Goal: Find specific page/section: Find specific page/section

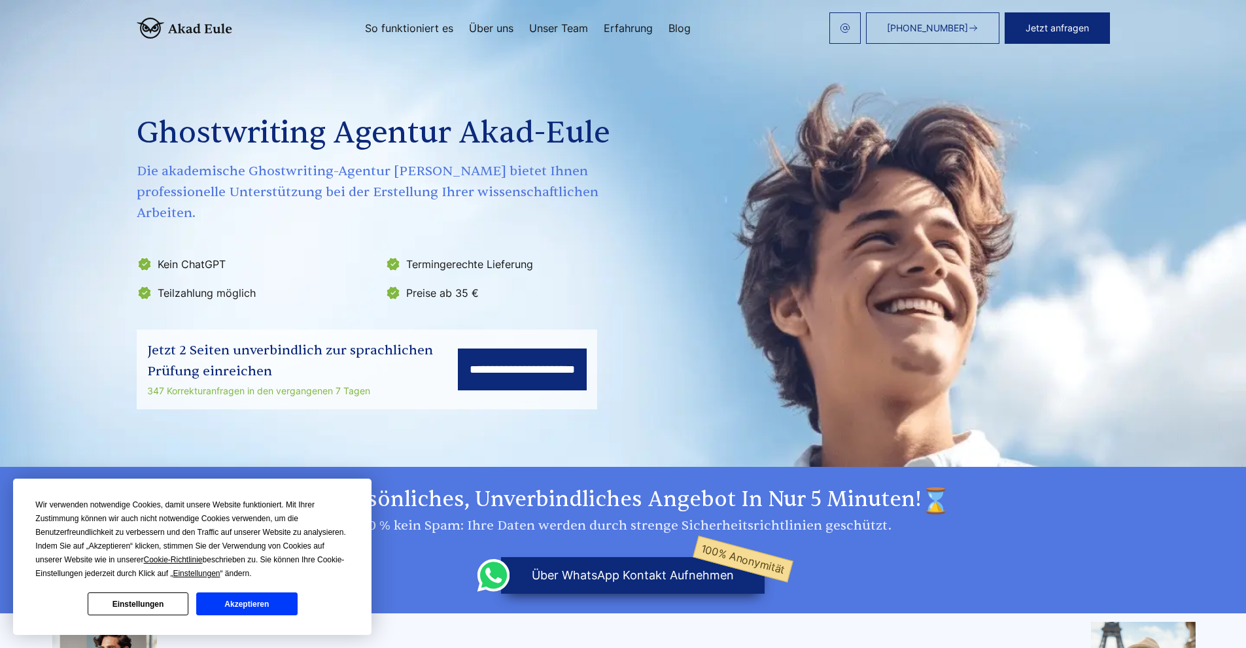
click at [248, 604] on button "Akzeptieren" at bounding box center [246, 603] width 101 height 23
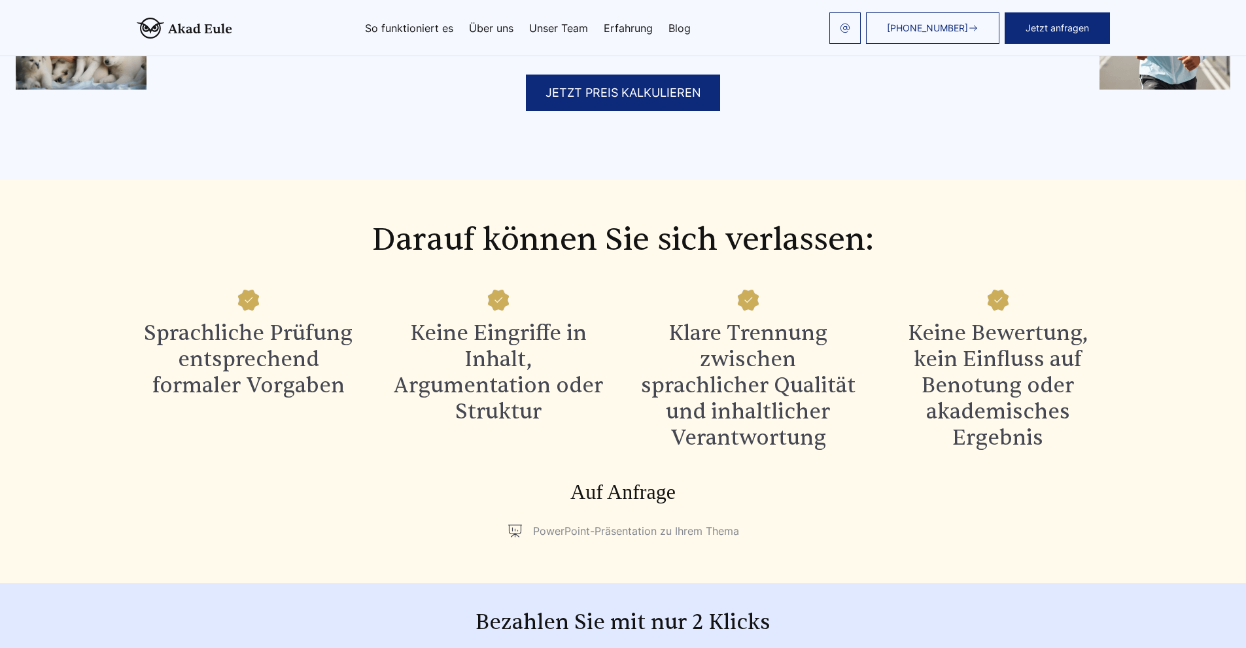
scroll to position [1046, 0]
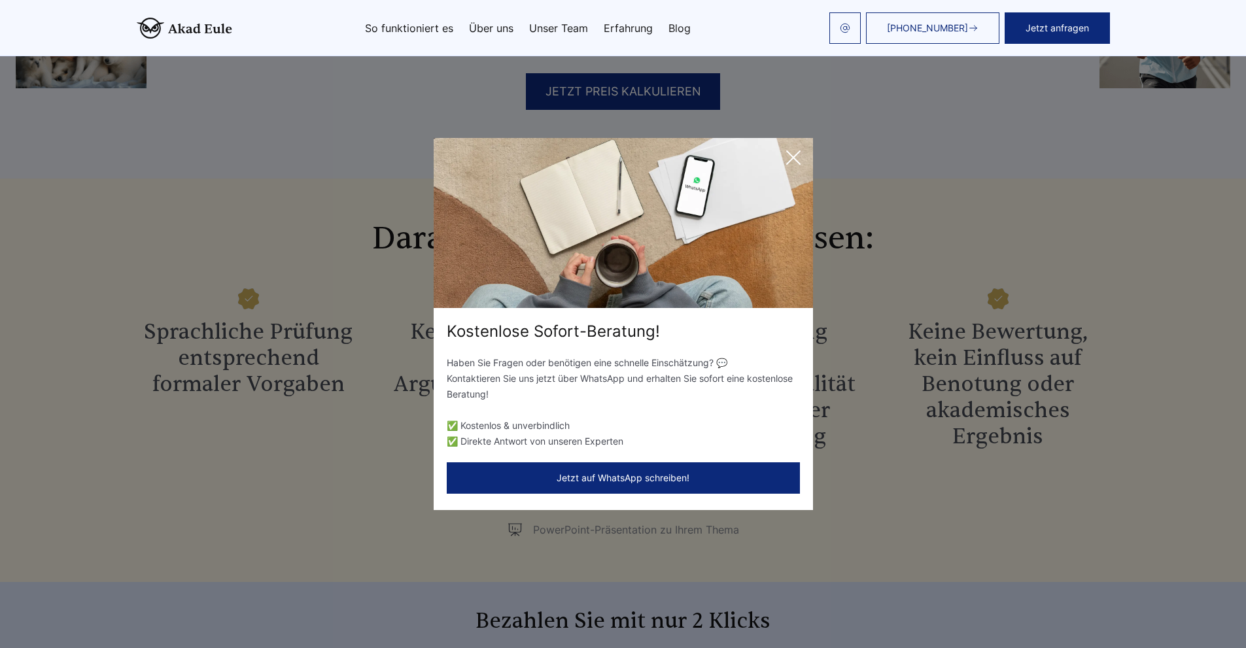
click at [792, 158] on icon at bounding box center [793, 157] width 13 height 13
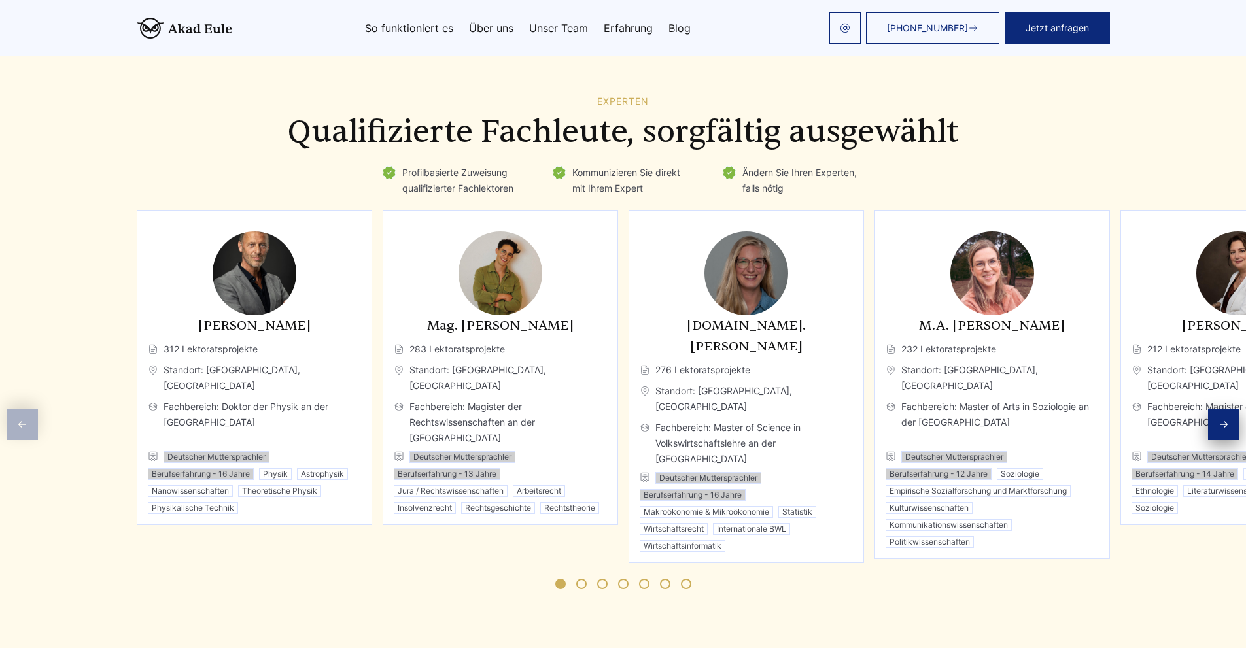
scroll to position [1831, 0]
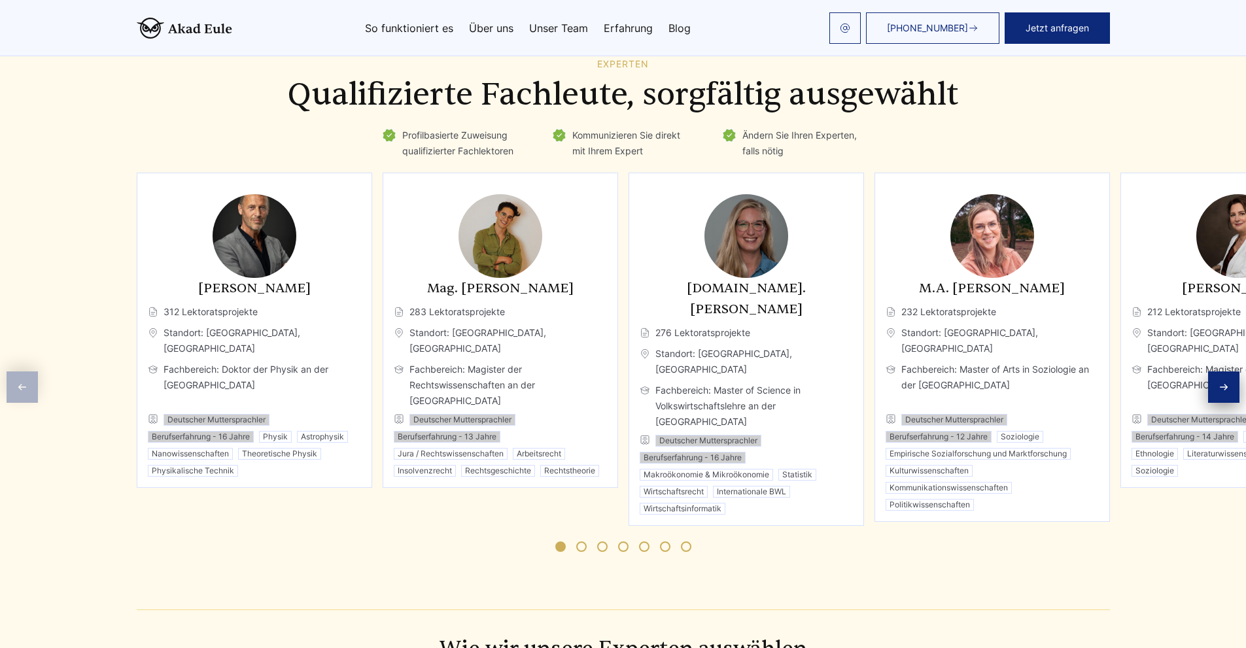
click at [1218, 371] on div "Next slide" at bounding box center [1223, 386] width 31 height 31
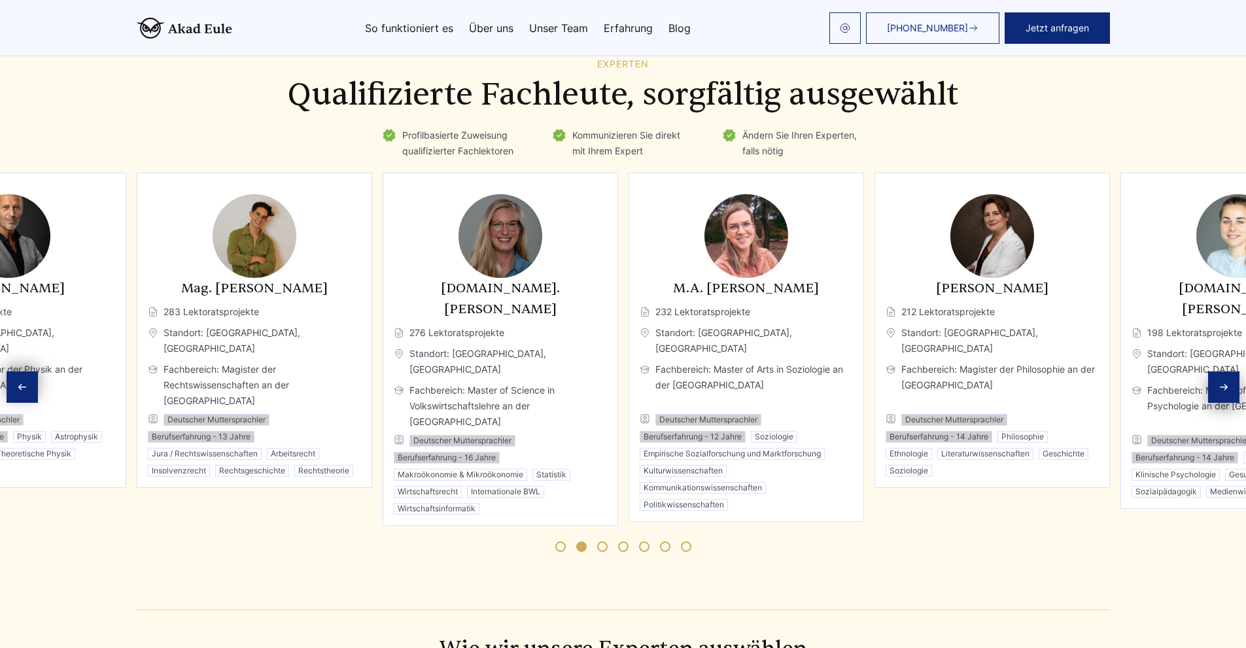
click at [1219, 371] on div "Next slide" at bounding box center [1223, 386] width 31 height 31
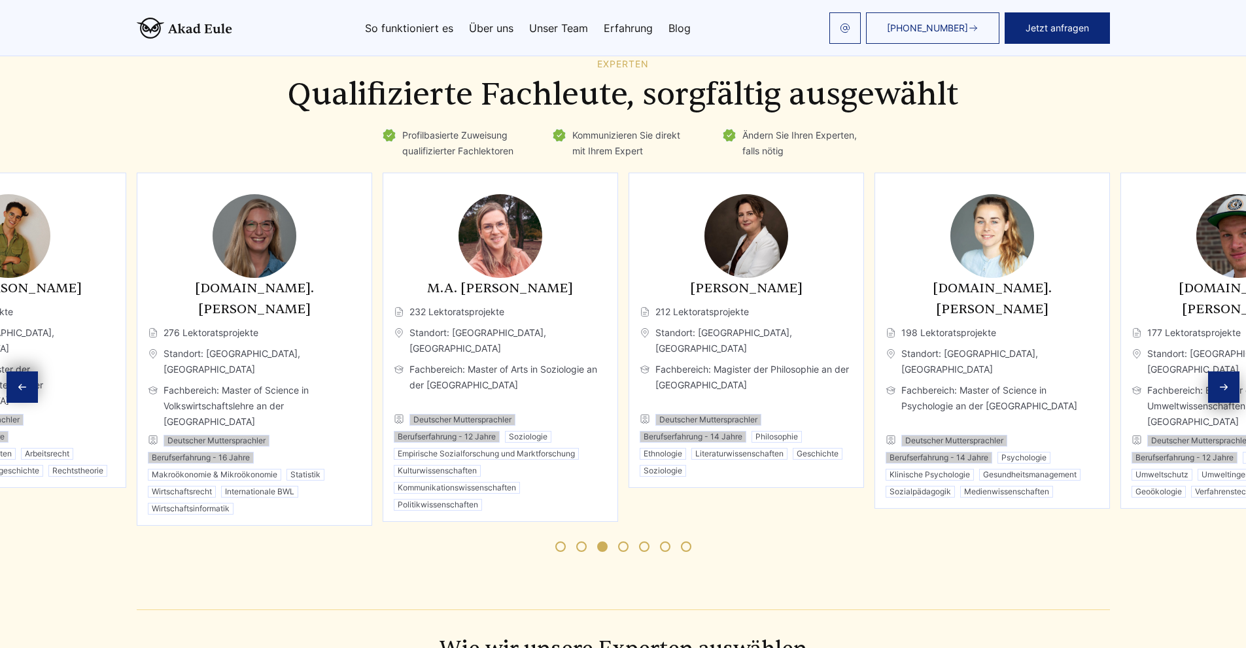
click at [1219, 371] on div "Next slide" at bounding box center [1223, 386] width 31 height 31
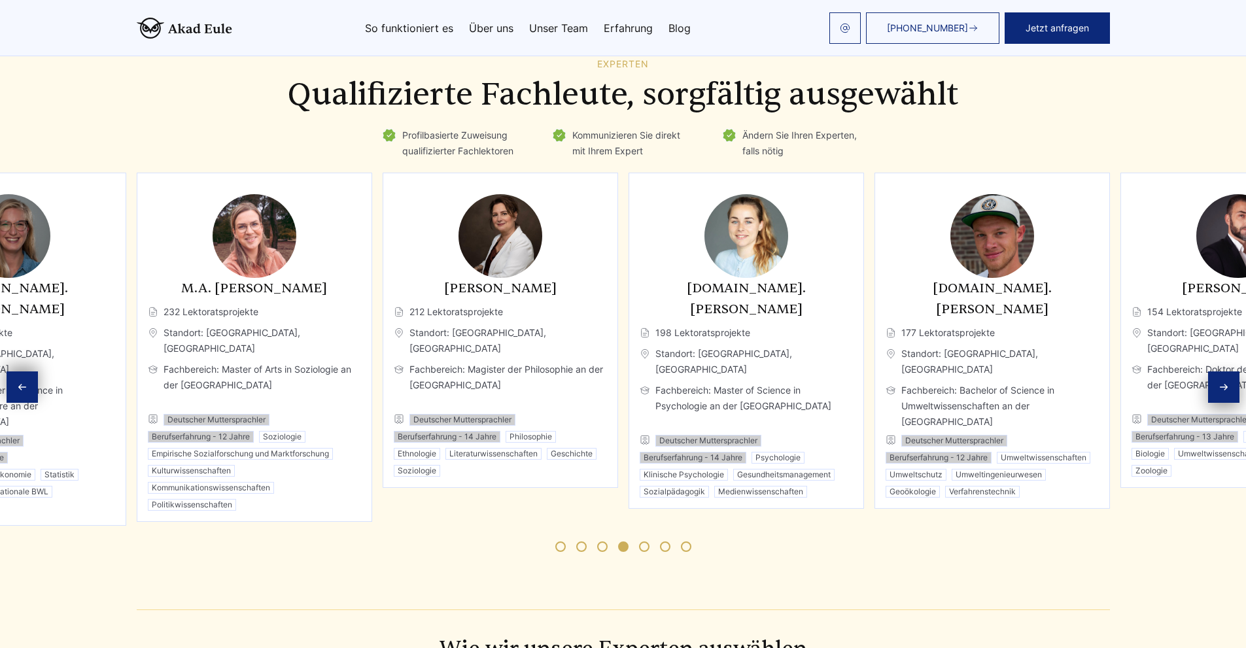
click at [1219, 371] on div "Next slide" at bounding box center [1223, 386] width 31 height 31
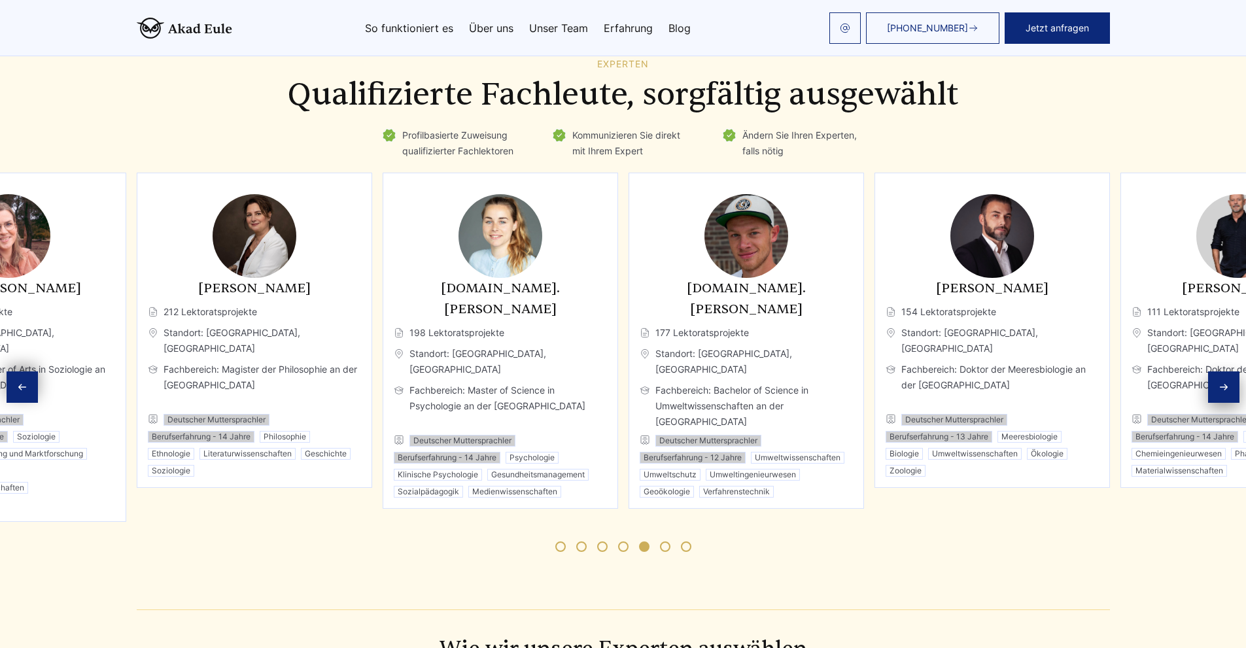
click at [1219, 371] on div "Next slide" at bounding box center [1223, 386] width 31 height 31
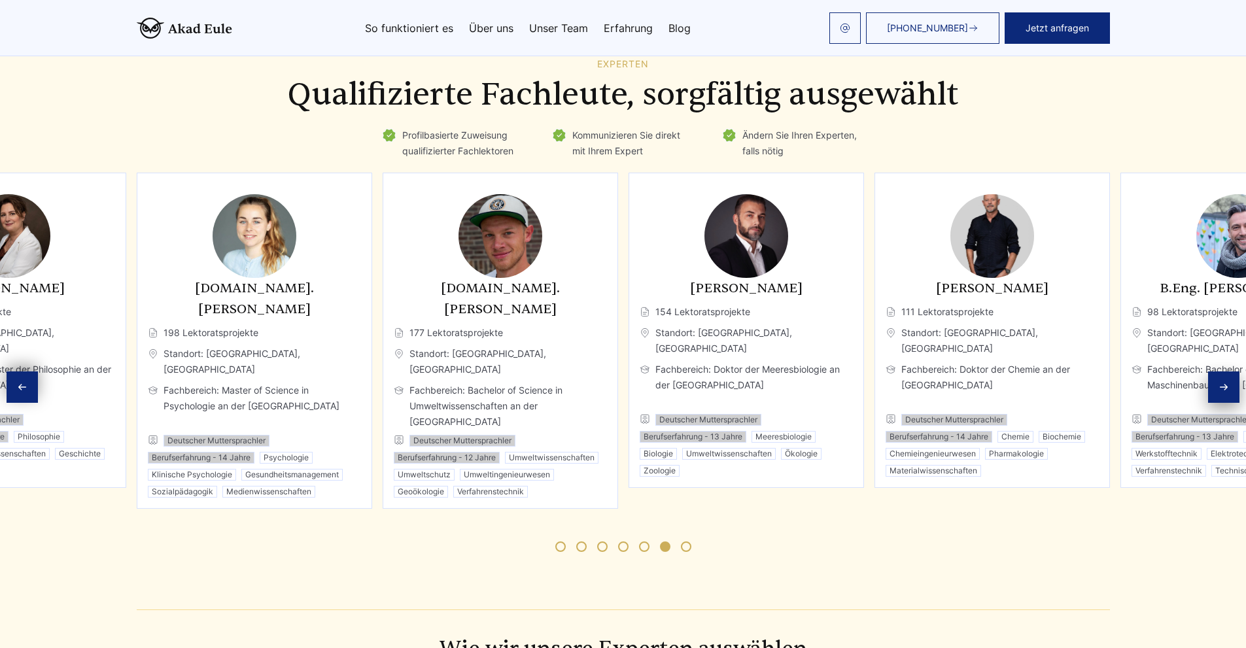
click at [1219, 371] on div "Next slide" at bounding box center [1223, 386] width 31 height 31
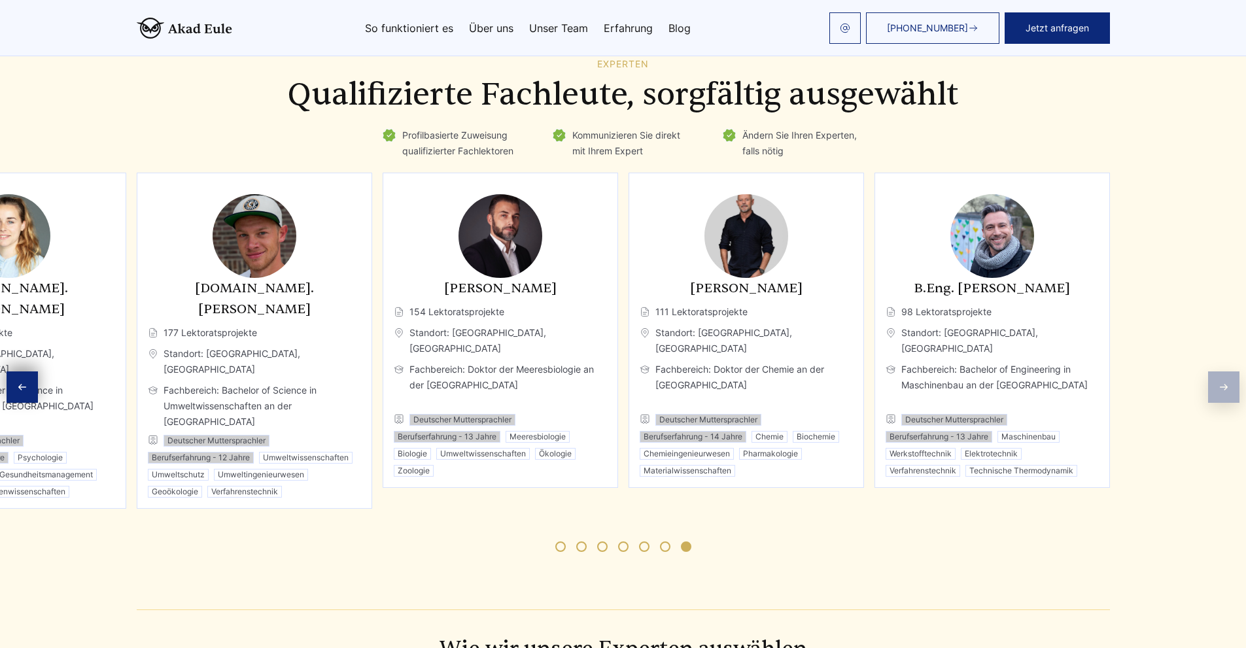
click at [20, 371] on div "Previous slide" at bounding box center [22, 386] width 31 height 31
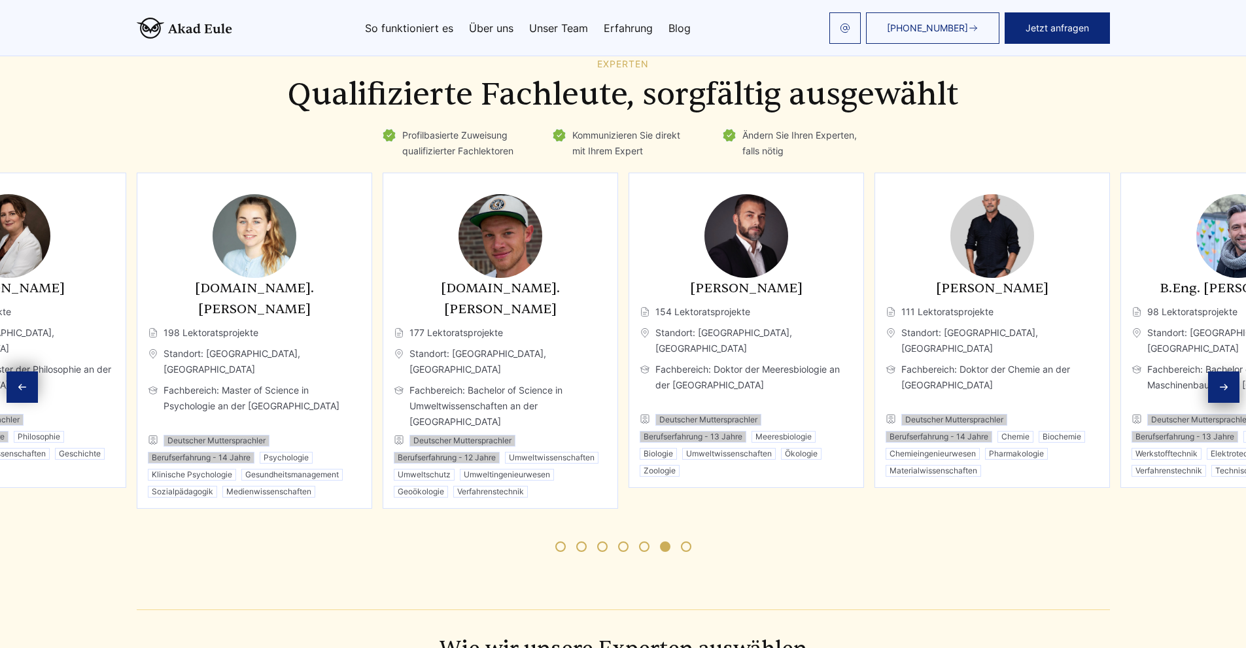
click at [20, 371] on div "Previous slide" at bounding box center [22, 386] width 31 height 31
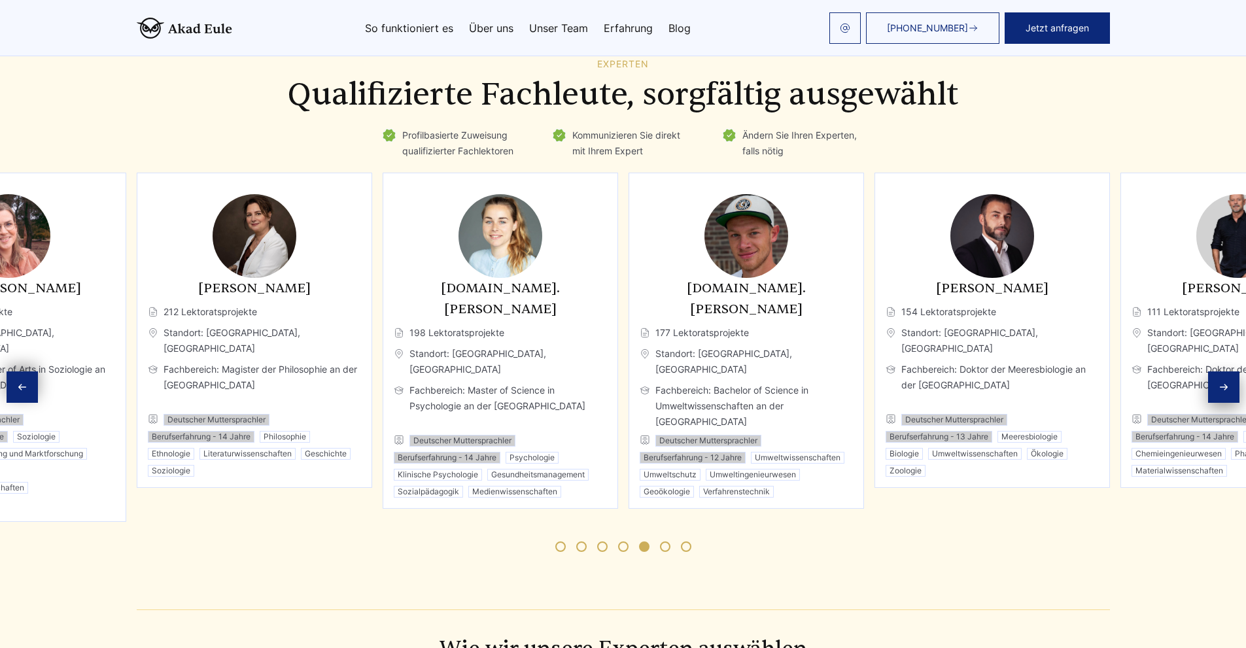
click at [20, 371] on div "Previous slide" at bounding box center [22, 386] width 31 height 31
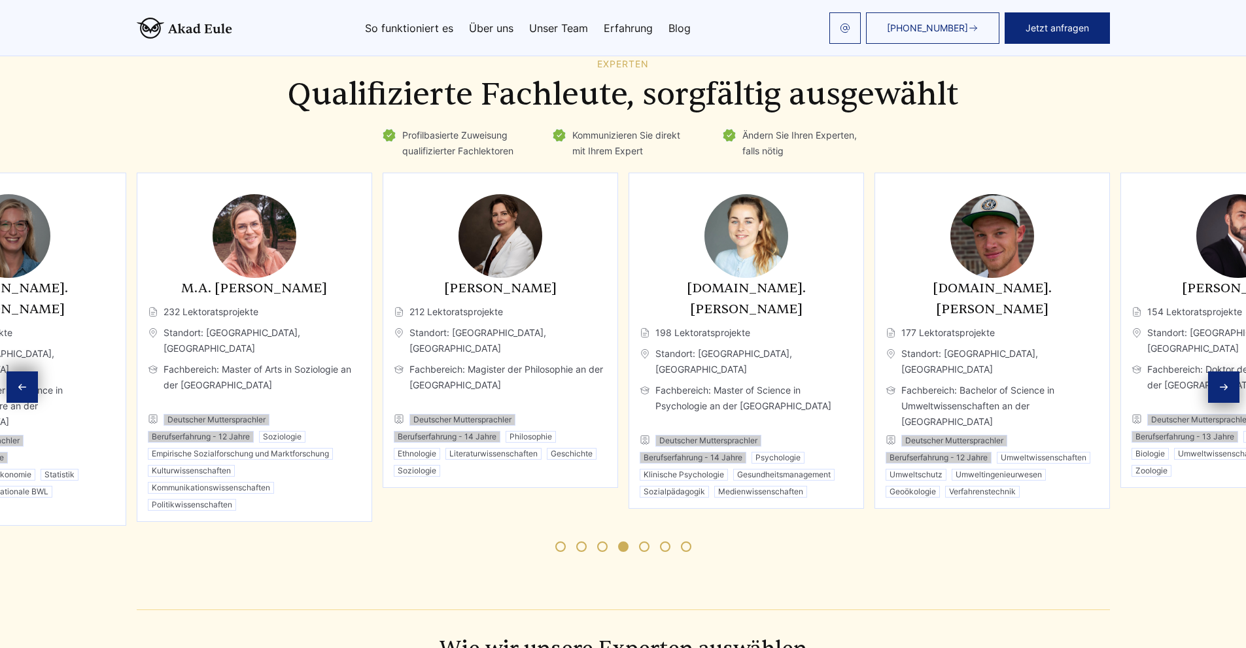
click at [20, 371] on div "Previous slide" at bounding box center [22, 386] width 31 height 31
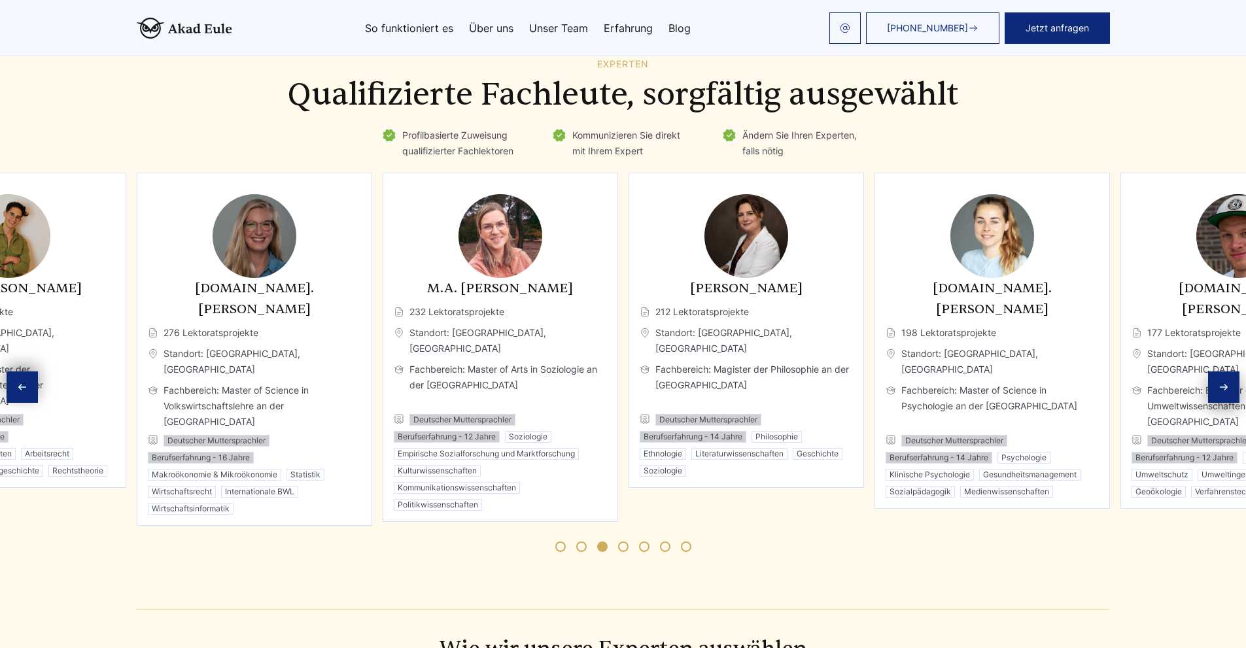
click at [20, 371] on div "Previous slide" at bounding box center [22, 386] width 31 height 31
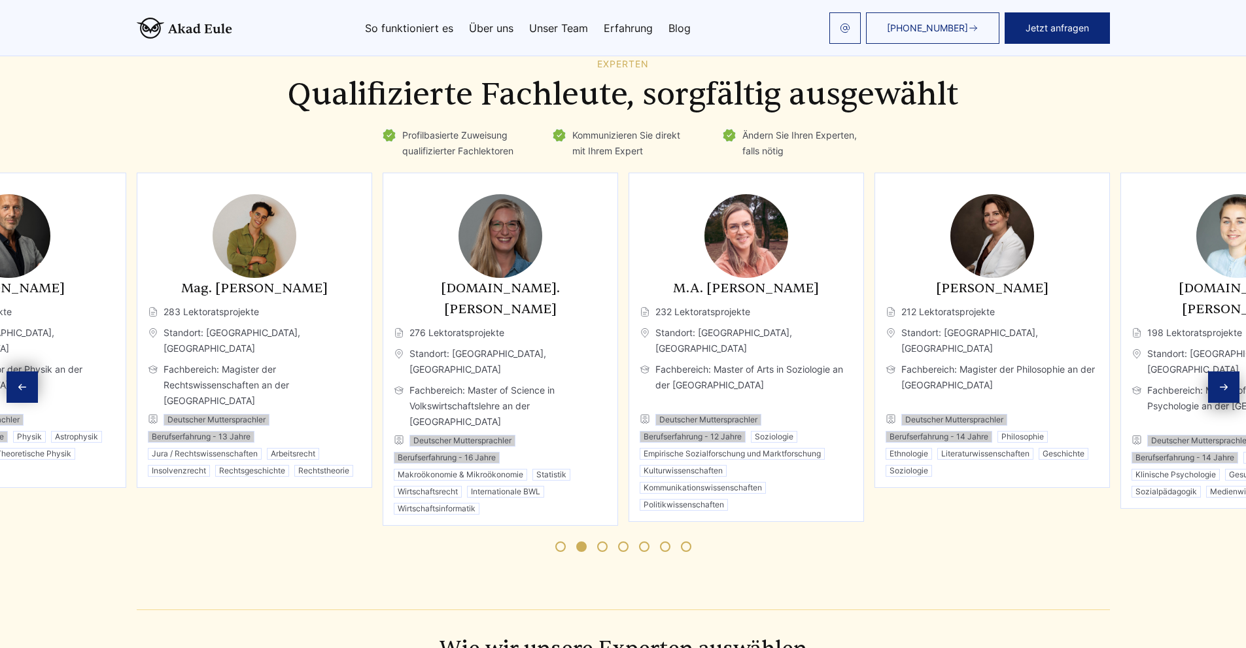
click at [20, 371] on div "Previous slide" at bounding box center [22, 386] width 31 height 31
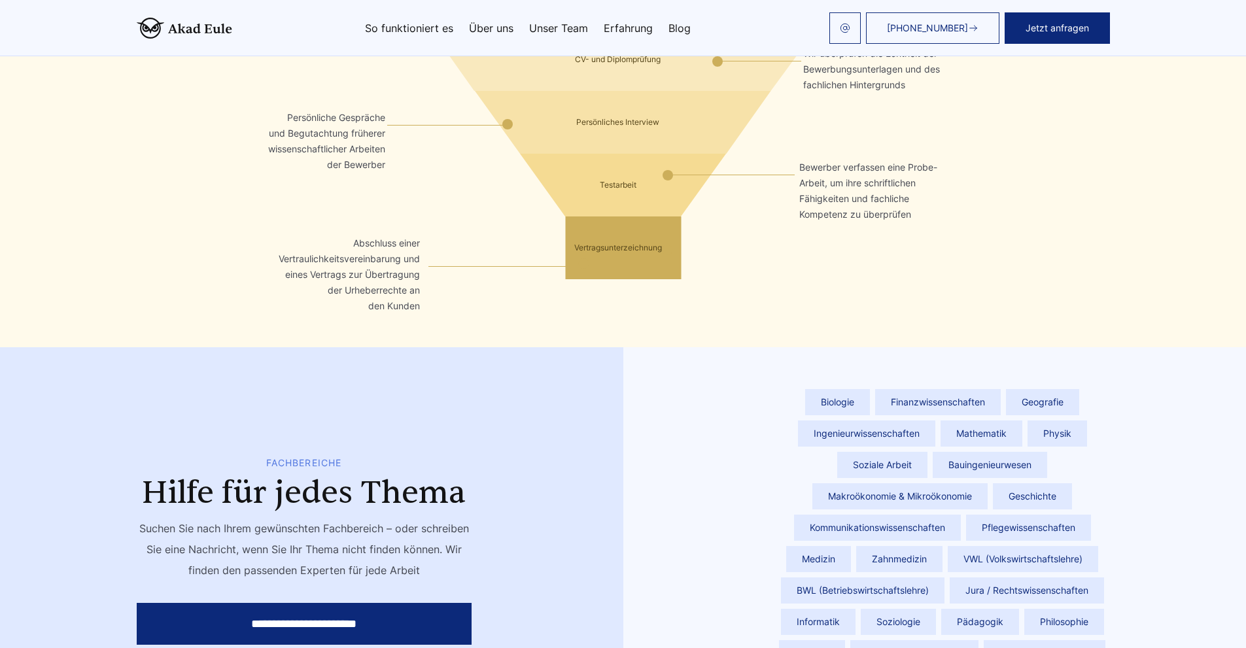
scroll to position [2500, 0]
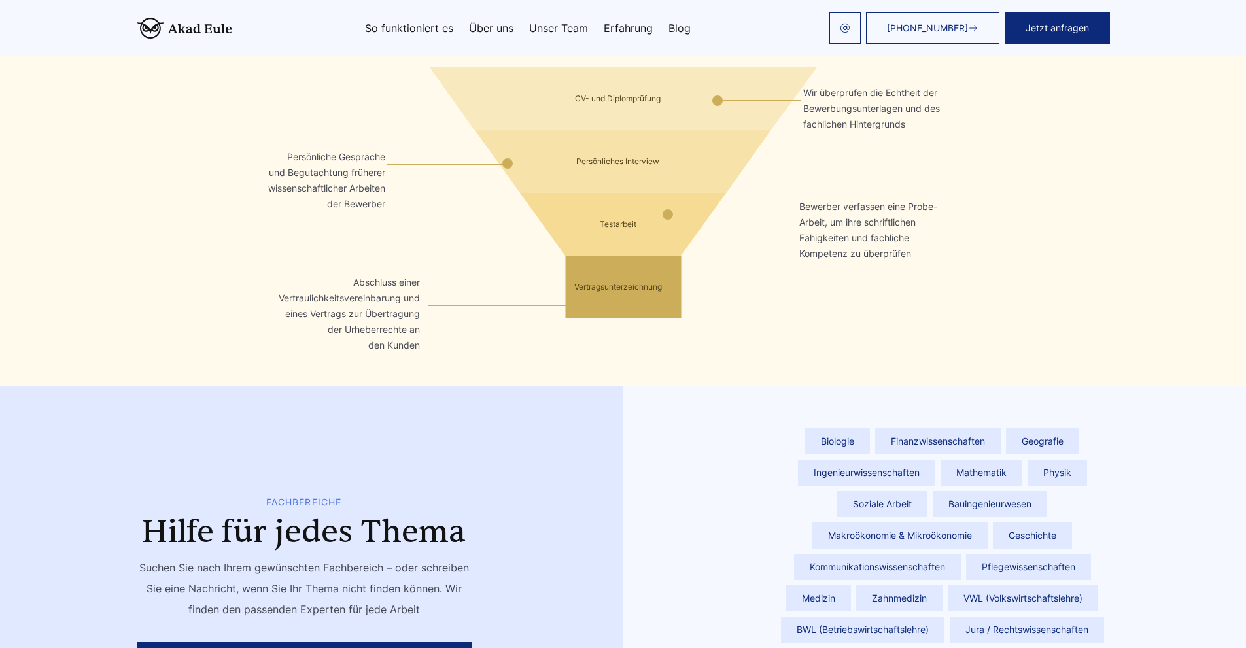
click at [875, 491] on span "Soziale Arbeit" at bounding box center [882, 504] width 90 height 26
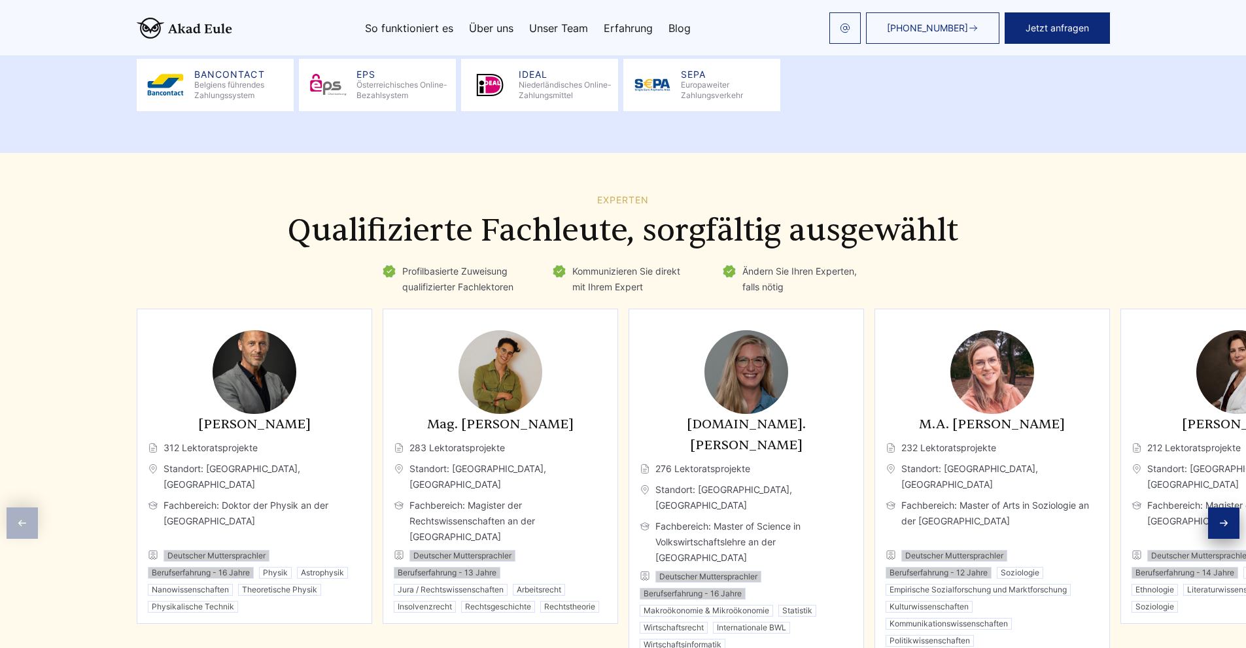
scroll to position [1715, 0]
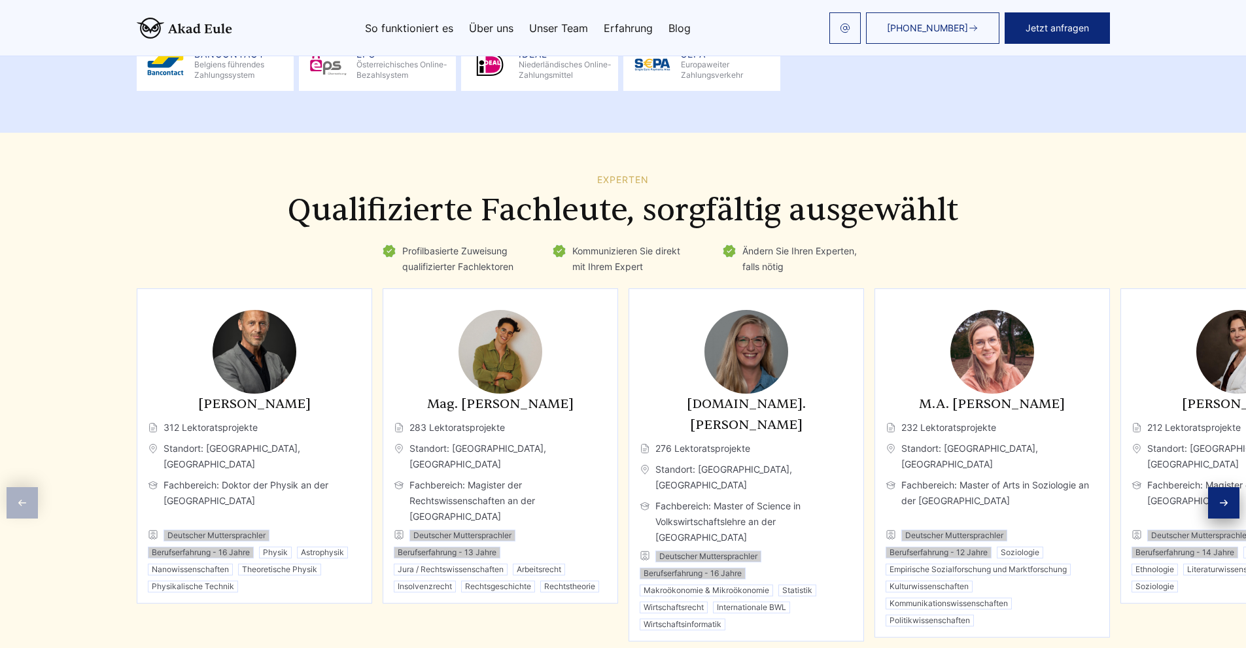
click at [1225, 500] on icon "Next slide" at bounding box center [1223, 502] width 7 height 5
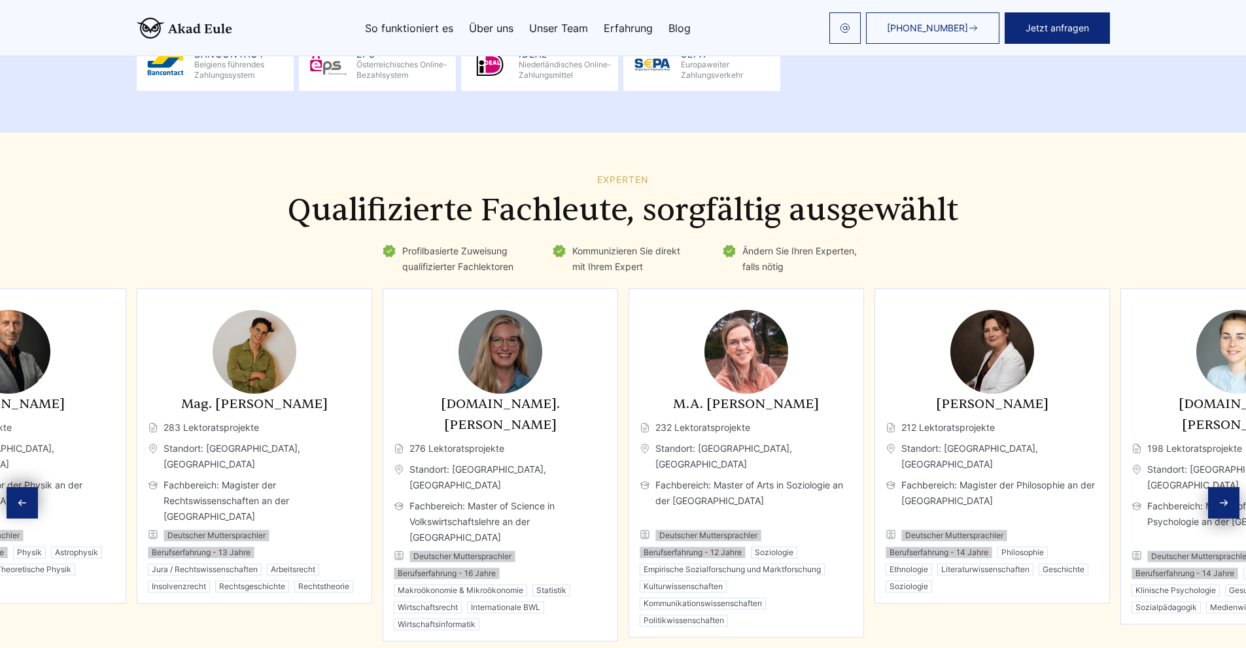
click at [1227, 498] on icon "Next slide" at bounding box center [1223, 503] width 10 height 10
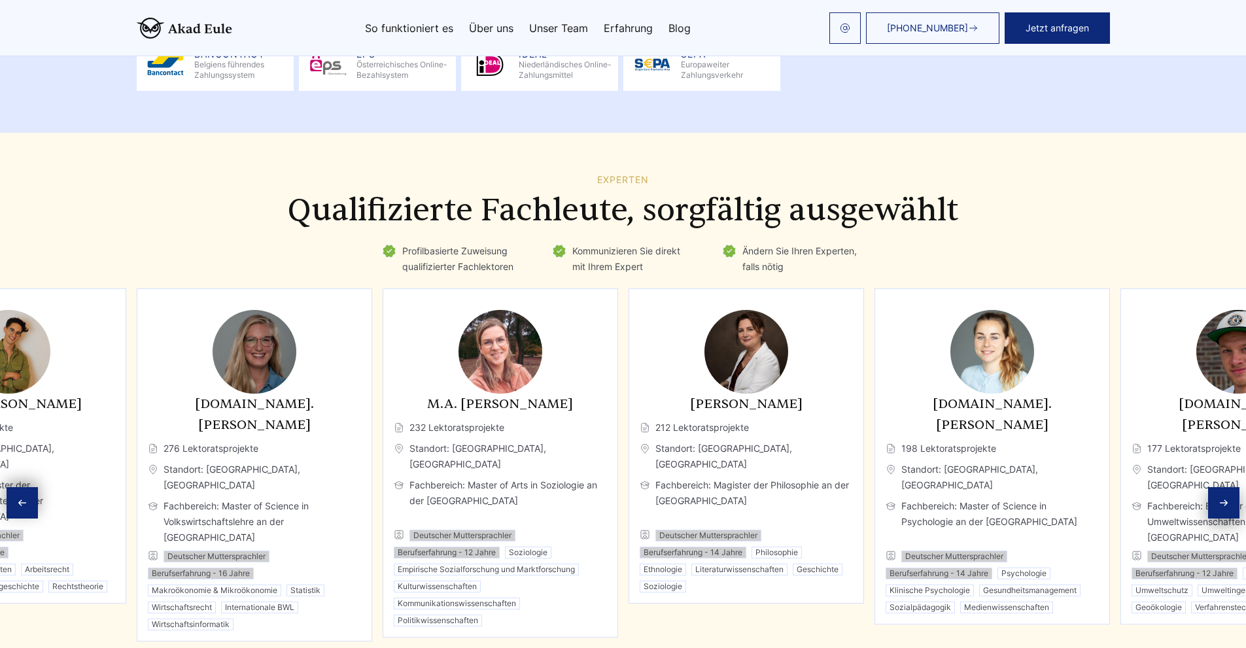
click at [1227, 498] on icon "Next slide" at bounding box center [1223, 503] width 10 height 10
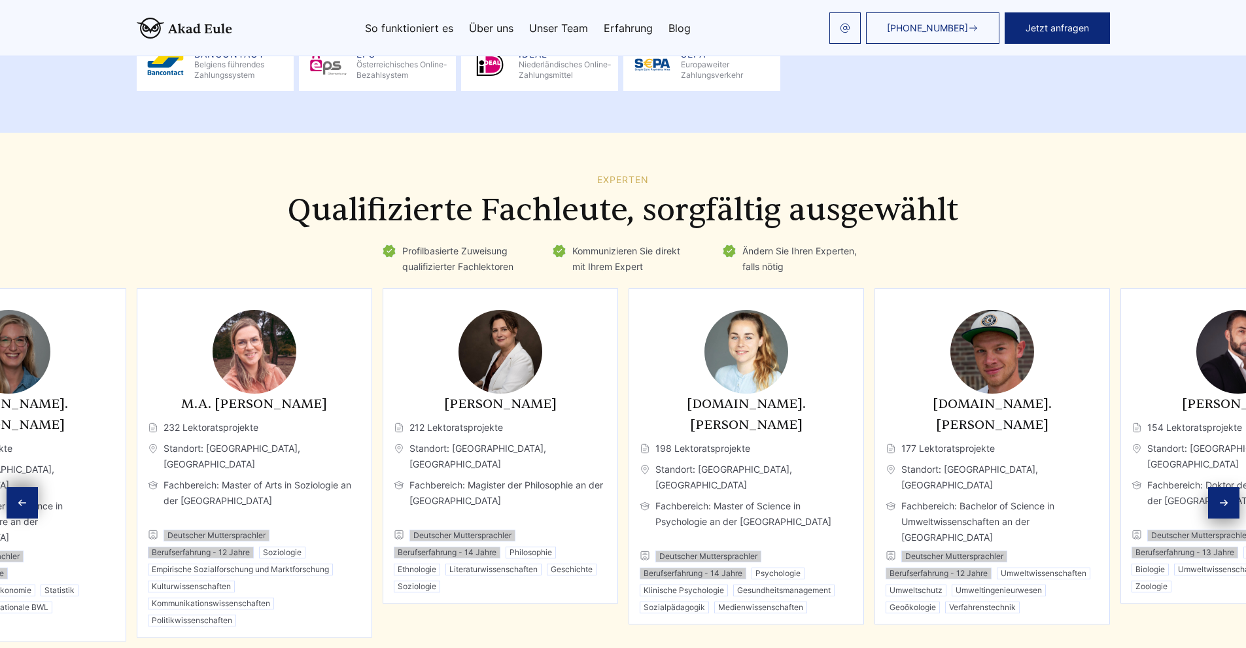
click at [1227, 498] on icon "Next slide" at bounding box center [1223, 503] width 10 height 10
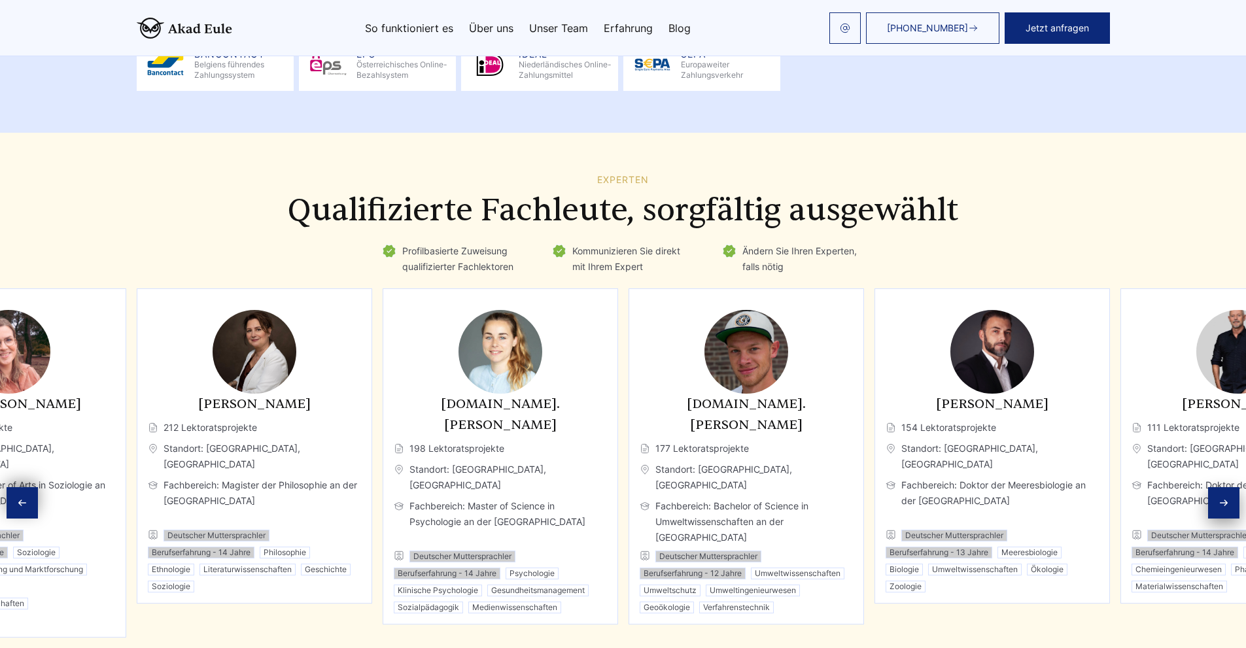
click at [1227, 498] on icon "Next slide" at bounding box center [1223, 503] width 10 height 10
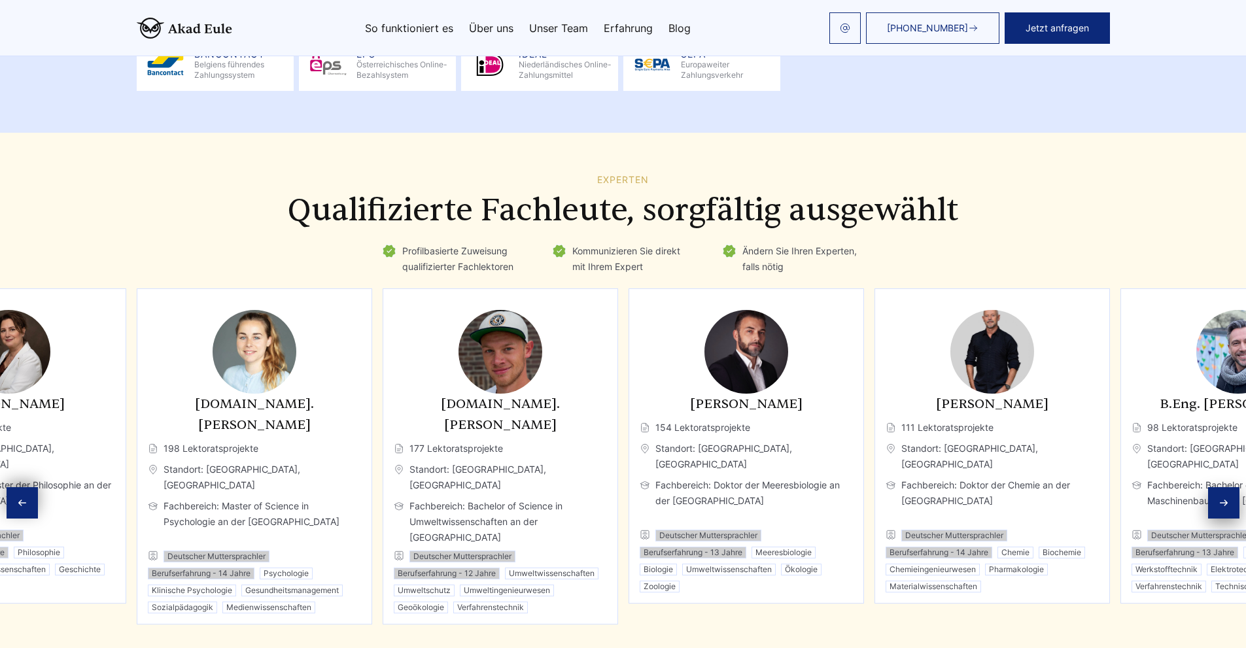
click at [1227, 498] on icon "Next slide" at bounding box center [1223, 503] width 10 height 10
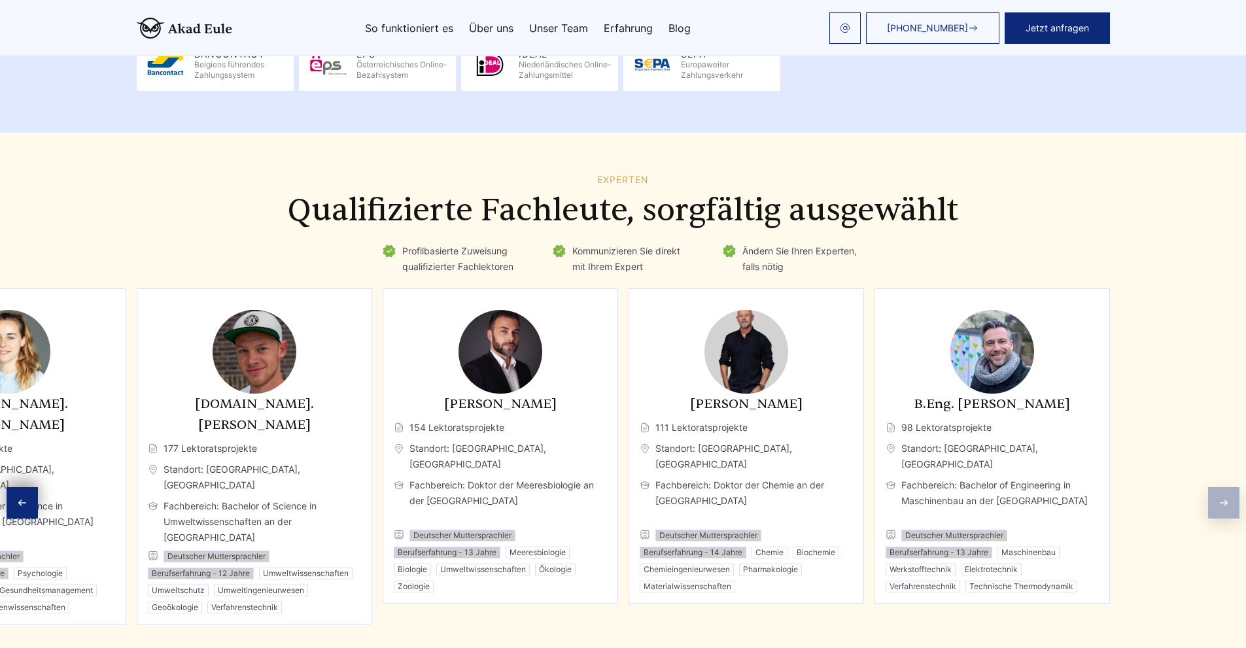
click at [1227, 471] on div "Experten Qualifizierte Fachleute, sorgfältig ausgewählt Profilbasierte Zuweisun…" at bounding box center [623, 429] width 1246 height 509
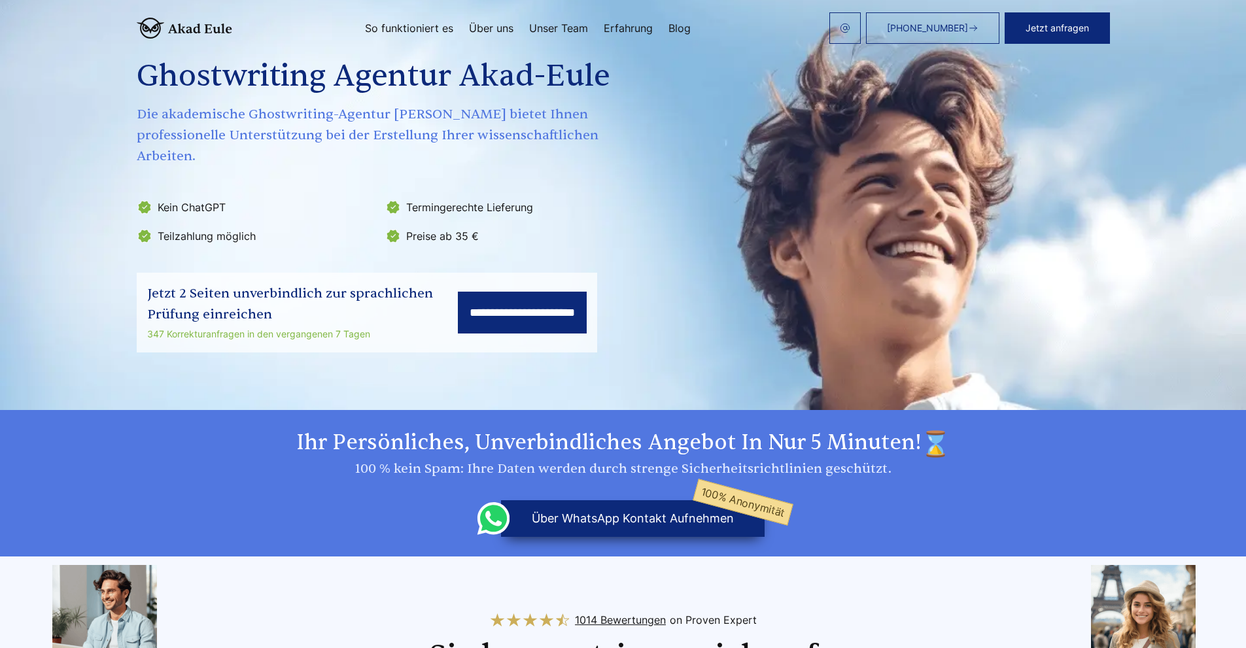
scroll to position [0, 0]
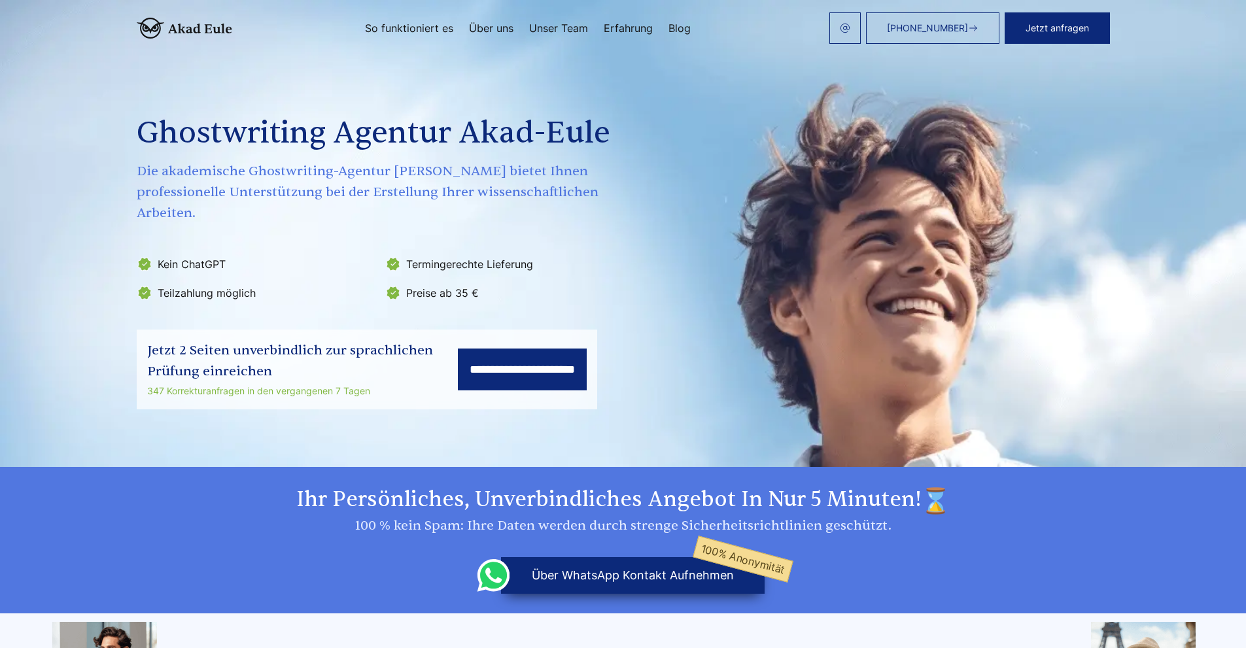
click at [521, 349] on input "**********" at bounding box center [522, 370] width 129 height 42
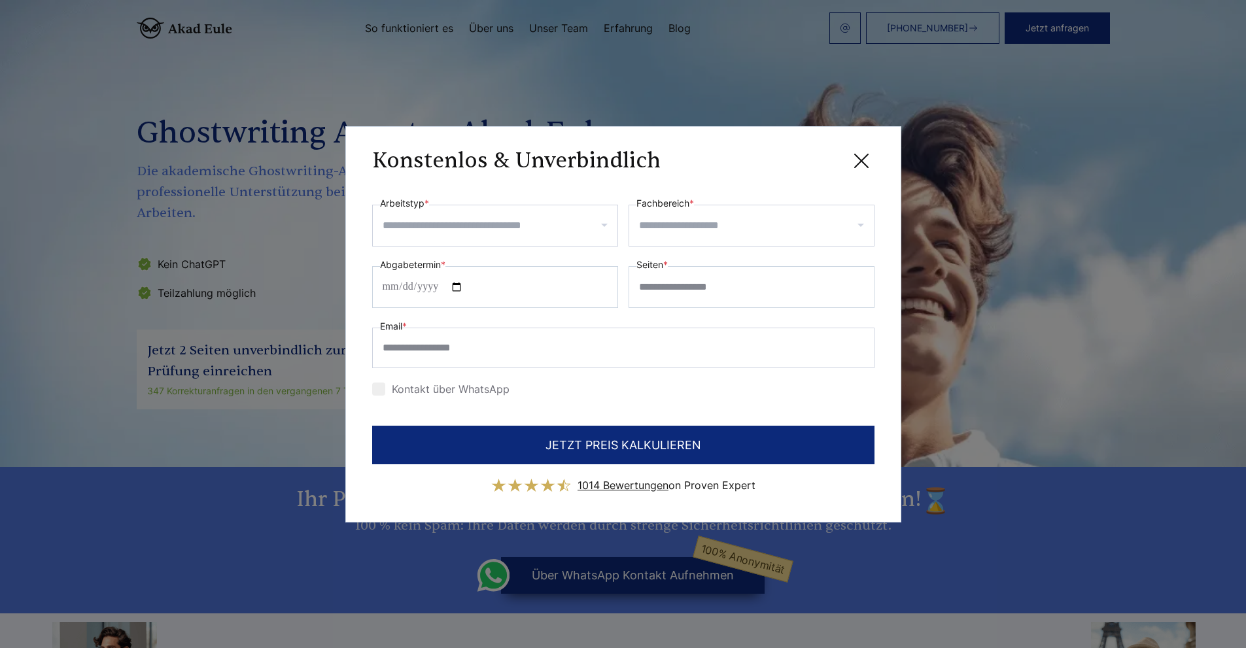
click at [857, 163] on icon at bounding box center [861, 161] width 26 height 26
